Goal: Task Accomplishment & Management: Complete application form

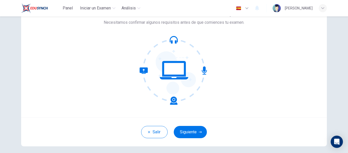
scroll to position [60, 0]
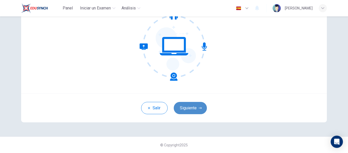
click at [194, 108] on button "Siguiente" at bounding box center [190, 108] width 33 height 12
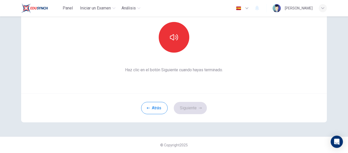
click at [214, 127] on div "Esta sección requiere audio. Haz clic en el icono para asegurarte de que puedes…" at bounding box center [174, 47] width 322 height 180
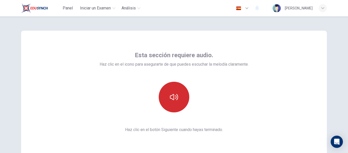
click at [174, 98] on icon "button" at bounding box center [174, 97] width 8 height 8
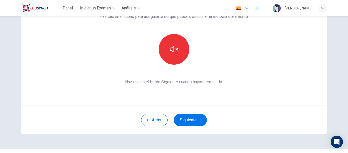
scroll to position [60, 0]
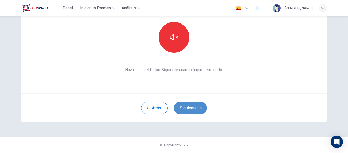
click at [196, 105] on button "Siguiente" at bounding box center [190, 108] width 33 height 12
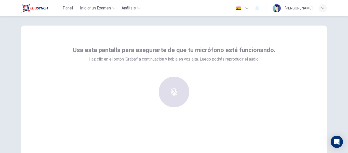
scroll to position [0, 0]
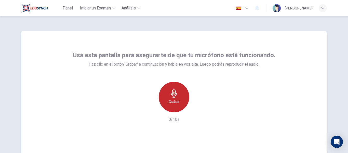
click at [170, 102] on h6 "Grabar" at bounding box center [174, 101] width 11 height 6
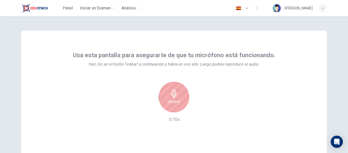
click at [170, 102] on h6 "Detener" at bounding box center [174, 101] width 13 height 6
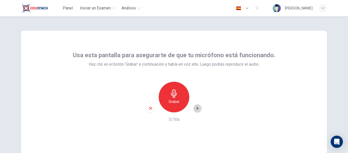
click at [197, 107] on icon "button" at bounding box center [198, 108] width 2 height 3
click at [195, 109] on icon "button" at bounding box center [197, 108] width 5 height 5
click at [149, 106] on icon "button" at bounding box center [150, 108] width 5 height 5
click at [174, 99] on h6 "Grabar" at bounding box center [174, 101] width 11 height 6
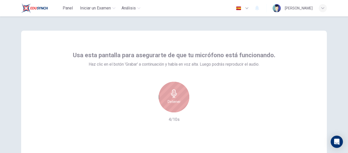
click at [174, 99] on h6 "Detener" at bounding box center [174, 101] width 13 height 6
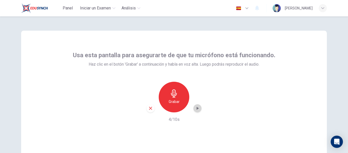
click at [197, 108] on icon "button" at bounding box center [198, 108] width 2 height 3
click at [210, 109] on div "Grabar 4/10s" at bounding box center [174, 102] width 203 height 41
click at [195, 110] on icon "button" at bounding box center [197, 108] width 5 height 5
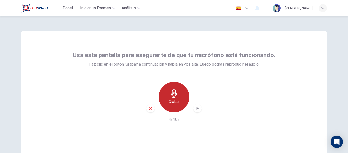
click at [167, 106] on div "Grabar" at bounding box center [174, 97] width 31 height 31
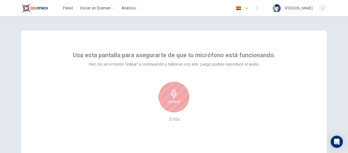
click at [208, 97] on div "Detener 7/10s" at bounding box center [174, 102] width 203 height 41
click at [162, 98] on div "Detener" at bounding box center [174, 97] width 31 height 31
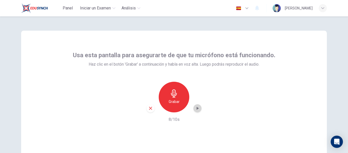
click at [197, 110] on icon "button" at bounding box center [197, 108] width 5 height 5
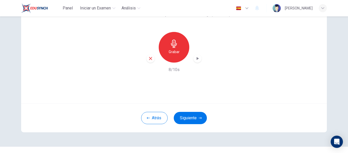
scroll to position [48, 0]
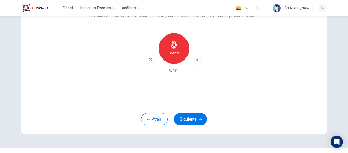
click at [175, 68] on h6 "8/10s" at bounding box center [174, 71] width 11 height 6
click at [197, 60] on icon "button" at bounding box center [197, 59] width 5 height 5
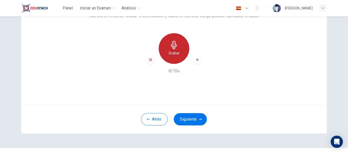
click at [177, 50] on h6 "Grabar" at bounding box center [174, 53] width 11 height 6
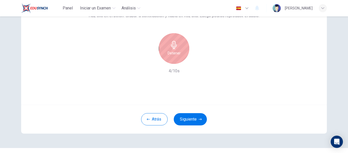
click at [169, 54] on h6 "Detener" at bounding box center [174, 53] width 13 height 6
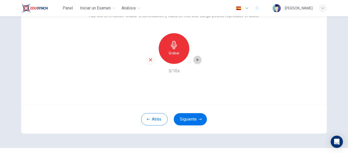
click at [197, 61] on icon "button" at bounding box center [198, 59] width 2 height 3
click at [195, 58] on icon "button" at bounding box center [197, 59] width 5 height 5
click at [171, 59] on div "Grabar" at bounding box center [174, 48] width 31 height 31
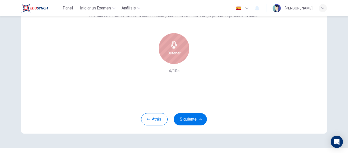
click at [171, 59] on div "Detener" at bounding box center [174, 48] width 31 height 31
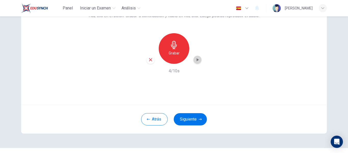
click at [197, 61] on icon "button" at bounding box center [198, 59] width 2 height 3
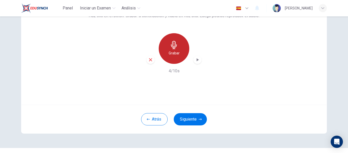
click at [184, 49] on div "Grabar" at bounding box center [174, 48] width 31 height 31
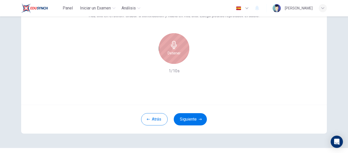
click at [184, 49] on div "Detener" at bounding box center [174, 48] width 31 height 31
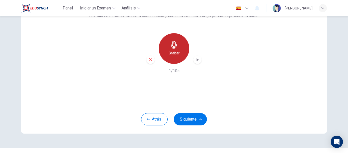
click at [184, 49] on div "Grabar" at bounding box center [174, 48] width 31 height 31
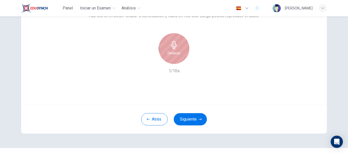
click at [184, 49] on div "Detener" at bounding box center [174, 48] width 31 height 31
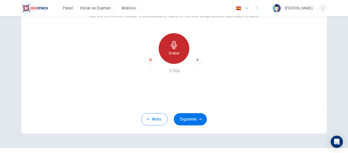
click at [180, 50] on div "Grabar" at bounding box center [174, 48] width 31 height 31
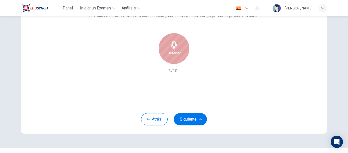
click at [180, 50] on div "Detener" at bounding box center [174, 48] width 31 height 31
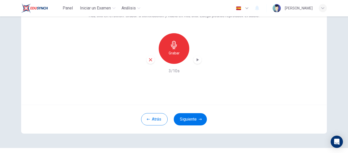
click at [195, 59] on icon "button" at bounding box center [197, 59] width 5 height 5
click at [232, 95] on div "Usa esta pantalla para asegurarte de que tu micrófono está funcionando. Haz cli…" at bounding box center [174, 43] width 306 height 122
click at [177, 49] on div "Grabar" at bounding box center [174, 48] width 31 height 31
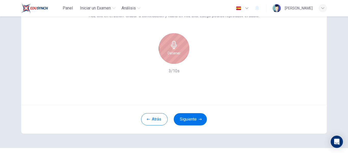
click at [177, 49] on div "Detener" at bounding box center [174, 48] width 31 height 31
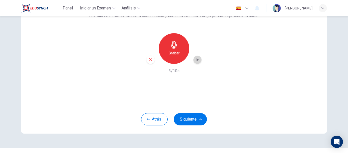
click at [198, 60] on icon "button" at bounding box center [197, 59] width 5 height 5
click at [171, 59] on div "Grabar" at bounding box center [174, 48] width 31 height 31
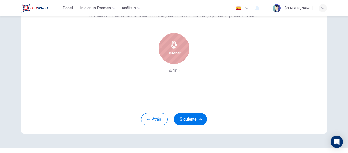
click at [171, 59] on div "Detener" at bounding box center [174, 48] width 31 height 31
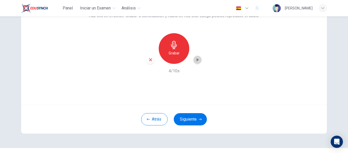
click at [198, 60] on icon "button" at bounding box center [197, 59] width 5 height 5
click at [195, 60] on icon "button" at bounding box center [197, 59] width 5 height 5
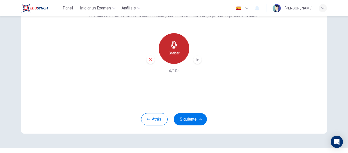
click at [170, 51] on h6 "Grabar" at bounding box center [174, 53] width 11 height 6
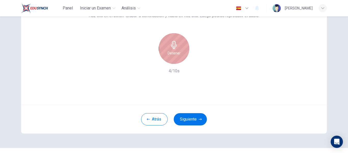
click at [169, 51] on h6 "Detener" at bounding box center [174, 53] width 13 height 6
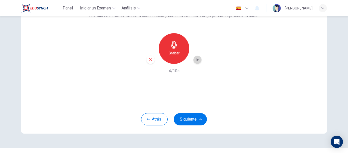
click at [195, 60] on icon "button" at bounding box center [197, 59] width 5 height 5
click at [236, 104] on div "Usa esta pantalla para asegurarte de que tu micrófono está funcionando. Haz cli…" at bounding box center [174, 43] width 306 height 122
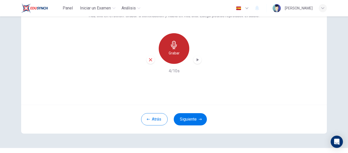
click at [170, 42] on icon "button" at bounding box center [174, 45] width 8 height 8
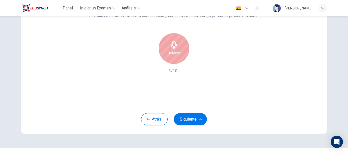
click at [170, 42] on icon "button" at bounding box center [174, 45] width 8 height 8
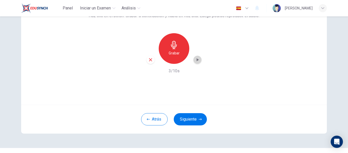
click at [197, 57] on icon "button" at bounding box center [197, 59] width 5 height 5
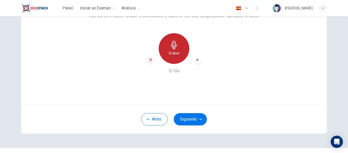
click at [170, 50] on div "Grabar" at bounding box center [174, 48] width 31 height 31
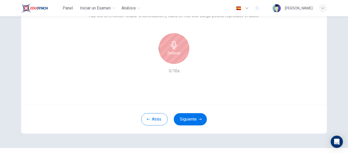
click at [170, 50] on div "Detener" at bounding box center [174, 48] width 31 height 31
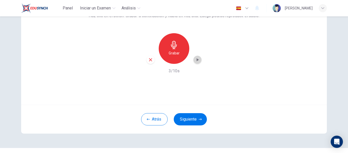
click at [197, 59] on icon "button" at bounding box center [198, 59] width 2 height 3
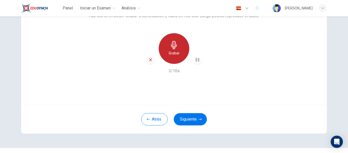
click at [178, 50] on div "Grabar" at bounding box center [174, 48] width 31 height 31
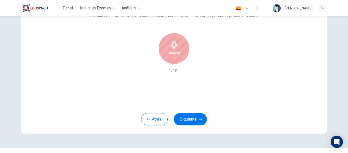
click at [178, 50] on h6 "Detener" at bounding box center [174, 53] width 13 height 6
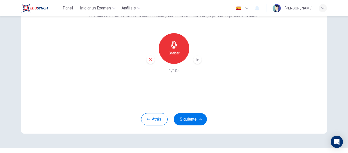
click at [178, 50] on div "Grabar" at bounding box center [174, 48] width 31 height 31
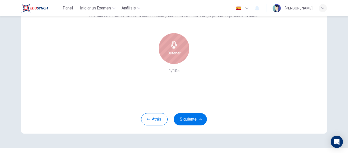
click at [178, 50] on h6 "Detener" at bounding box center [174, 53] width 13 height 6
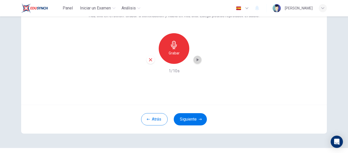
click at [200, 59] on div "button" at bounding box center [198, 60] width 8 height 8
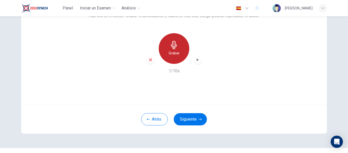
click at [176, 45] on icon "button" at bounding box center [174, 45] width 8 height 8
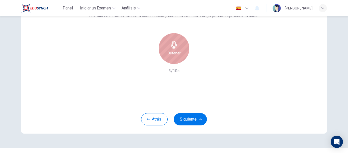
click at [176, 45] on icon "button" at bounding box center [174, 45] width 8 height 8
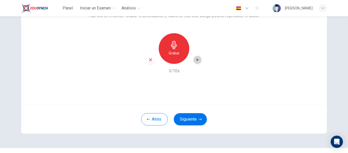
click at [197, 61] on icon "button" at bounding box center [197, 59] width 5 height 5
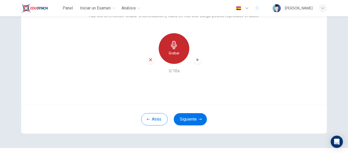
click at [170, 42] on icon "button" at bounding box center [174, 45] width 8 height 8
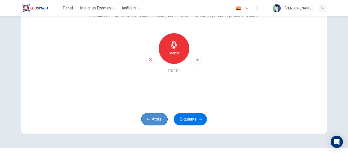
click at [152, 120] on button "Atrás" at bounding box center [154, 119] width 27 height 12
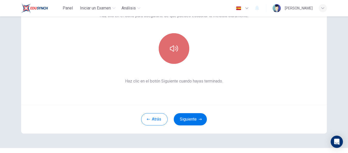
click at [175, 49] on icon "button" at bounding box center [174, 48] width 8 height 8
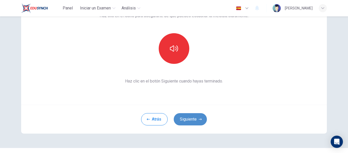
click at [195, 118] on button "Siguiente" at bounding box center [190, 119] width 33 height 12
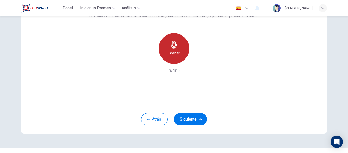
click at [172, 47] on icon "button" at bounding box center [174, 45] width 6 height 8
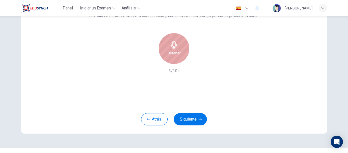
click at [172, 47] on icon "button" at bounding box center [174, 45] width 6 height 8
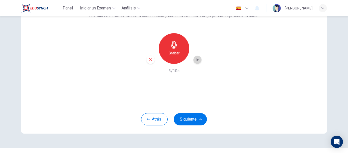
click at [198, 60] on icon "button" at bounding box center [197, 59] width 5 height 5
click at [159, 117] on button "Atrás" at bounding box center [154, 119] width 27 height 12
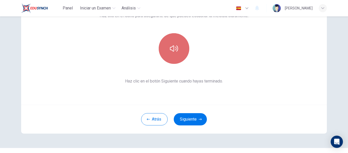
click at [178, 49] on button "button" at bounding box center [174, 48] width 31 height 31
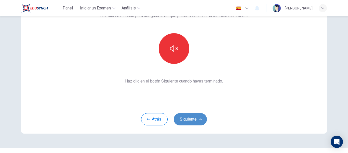
click at [196, 122] on button "Siguiente" at bounding box center [190, 119] width 33 height 12
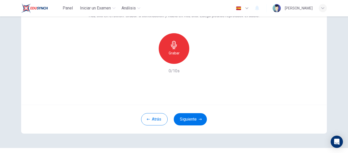
click at [177, 53] on h6 "Grabar" at bounding box center [174, 53] width 11 height 6
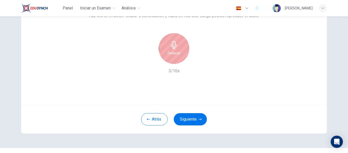
click at [177, 53] on h6 "Detener" at bounding box center [174, 53] width 13 height 6
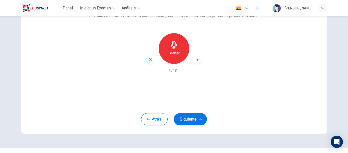
click at [196, 58] on icon "button" at bounding box center [197, 59] width 5 height 5
click at [192, 121] on button "Siguiente" at bounding box center [190, 119] width 33 height 12
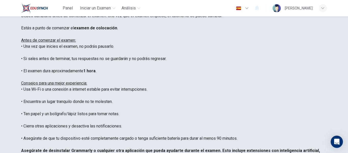
click at [249, 9] on icon "button" at bounding box center [247, 8] width 6 height 6
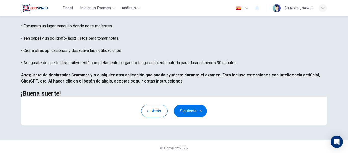
scroll to position [123, 0]
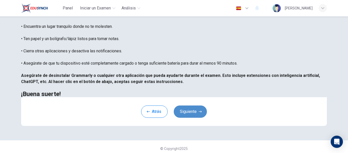
click at [191, 114] on button "Siguiente" at bounding box center [190, 111] width 33 height 12
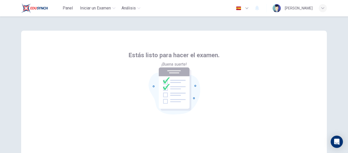
scroll to position [60, 0]
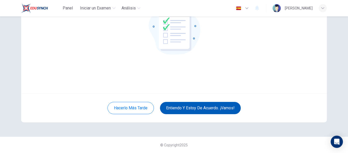
click at [203, 109] on button "Entiendo y estoy de acuerdo. ¡Vamos!" at bounding box center [200, 108] width 81 height 12
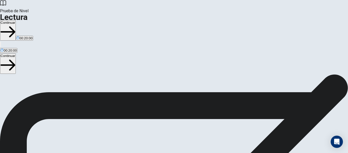
scroll to position [72, 0]
click at [16, 20] on button "Continuar" at bounding box center [8, 30] width 16 height 20
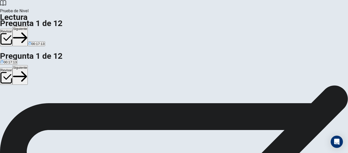
scroll to position [69, 0]
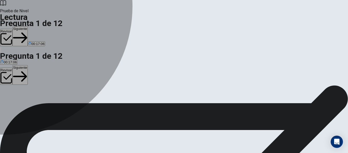
click at [37, 35] on div "B" at bounding box center [42, 37] width 11 height 4
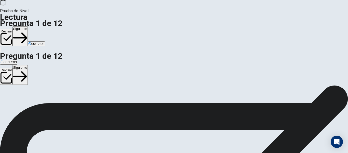
scroll to position [0, 0]
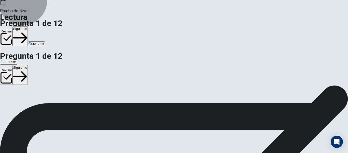
click at [28, 26] on button "Siguiente" at bounding box center [19, 36] width 15 height 20
